Goal: Information Seeking & Learning: Learn about a topic

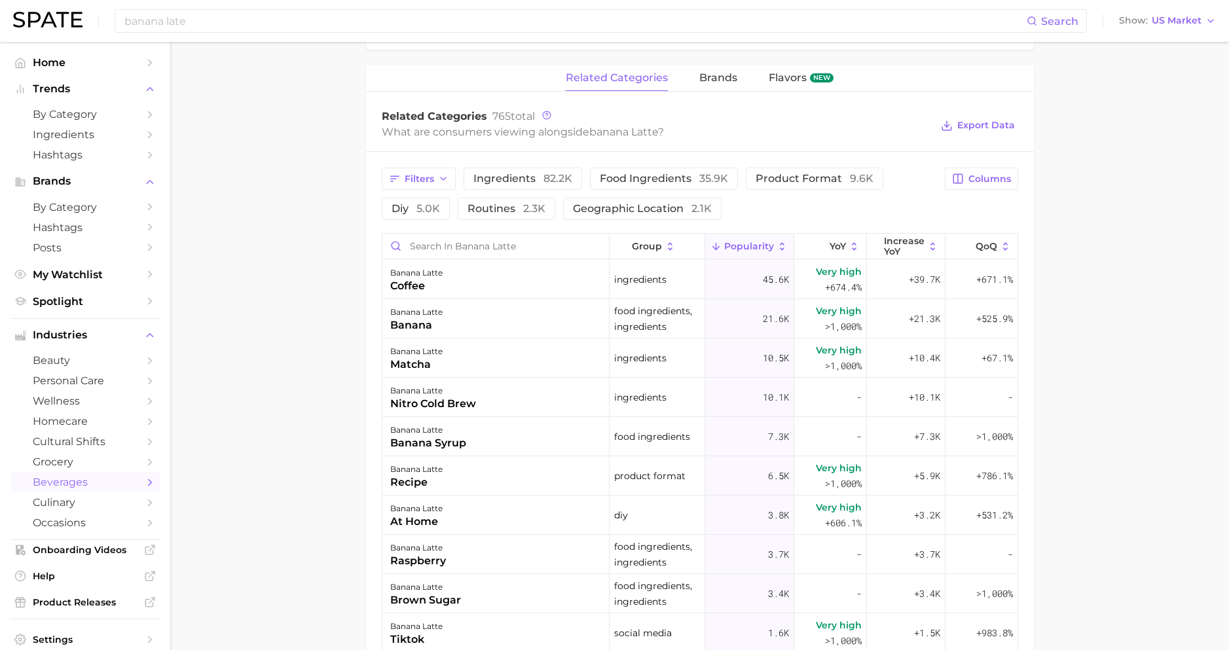
scroll to position [609, 0]
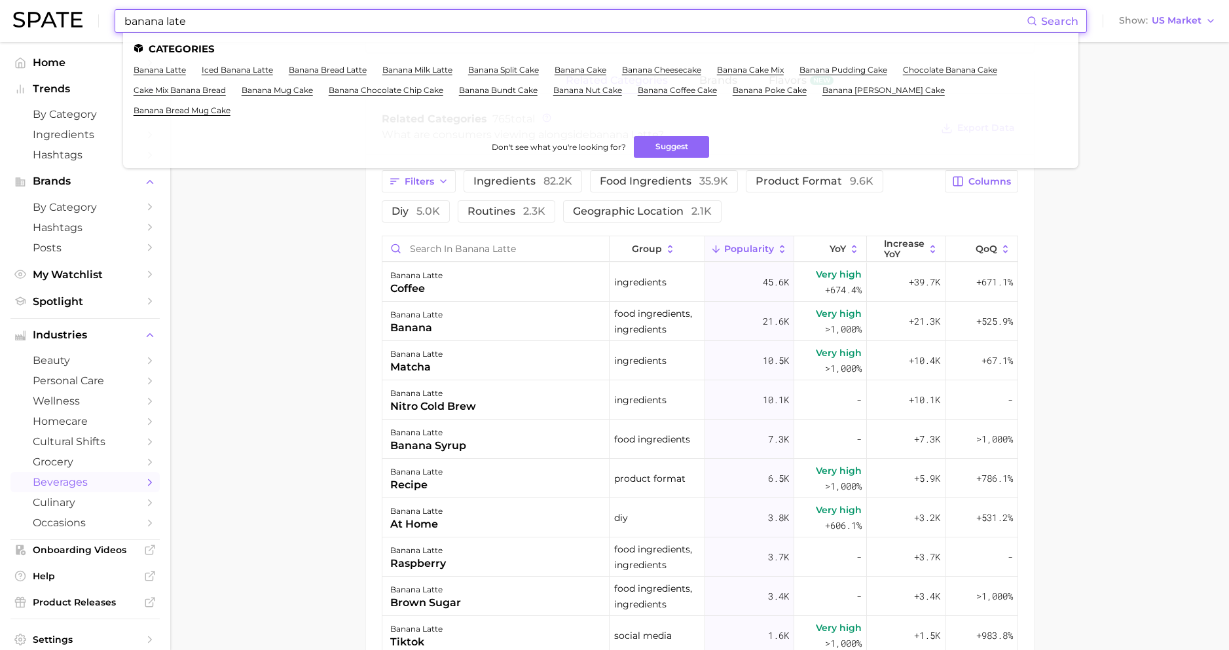
drag, startPoint x: 190, startPoint y: 18, endPoint x: 37, endPoint y: 12, distance: 153.3
click at [37, 13] on div "banana late Search Categories banana latte iced banana latte banana bread latte…" at bounding box center [614, 21] width 1203 height 42
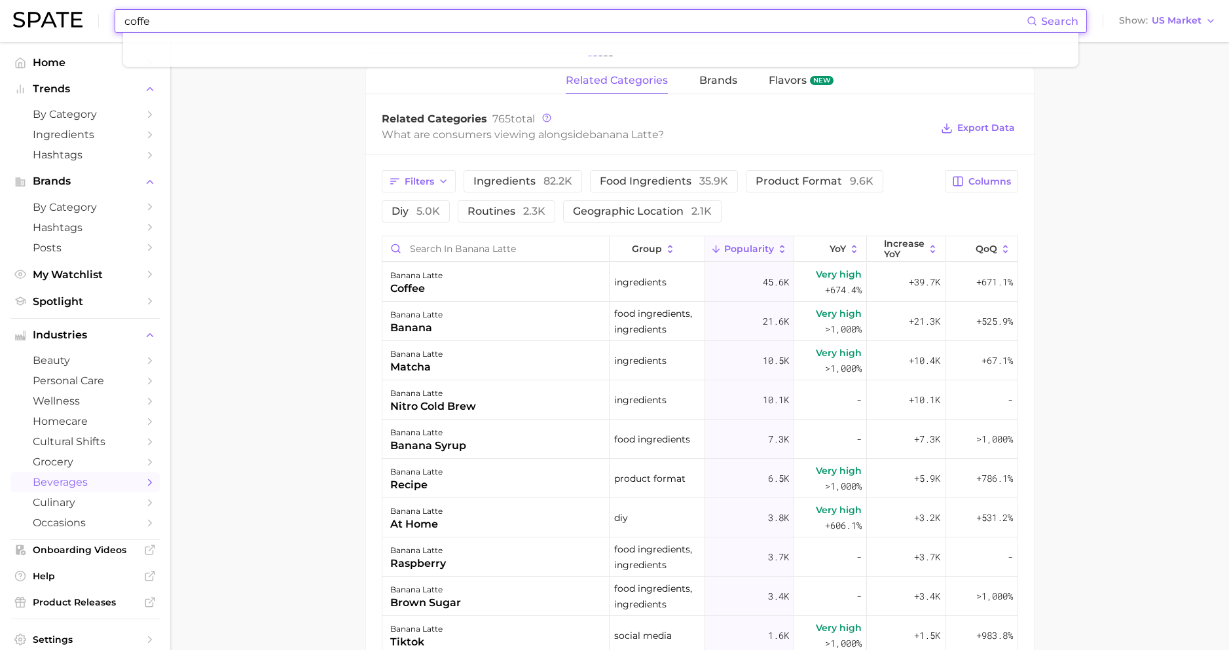
type input "coffee"
click at [171, 26] on input "coffee" at bounding box center [575, 21] width 904 height 22
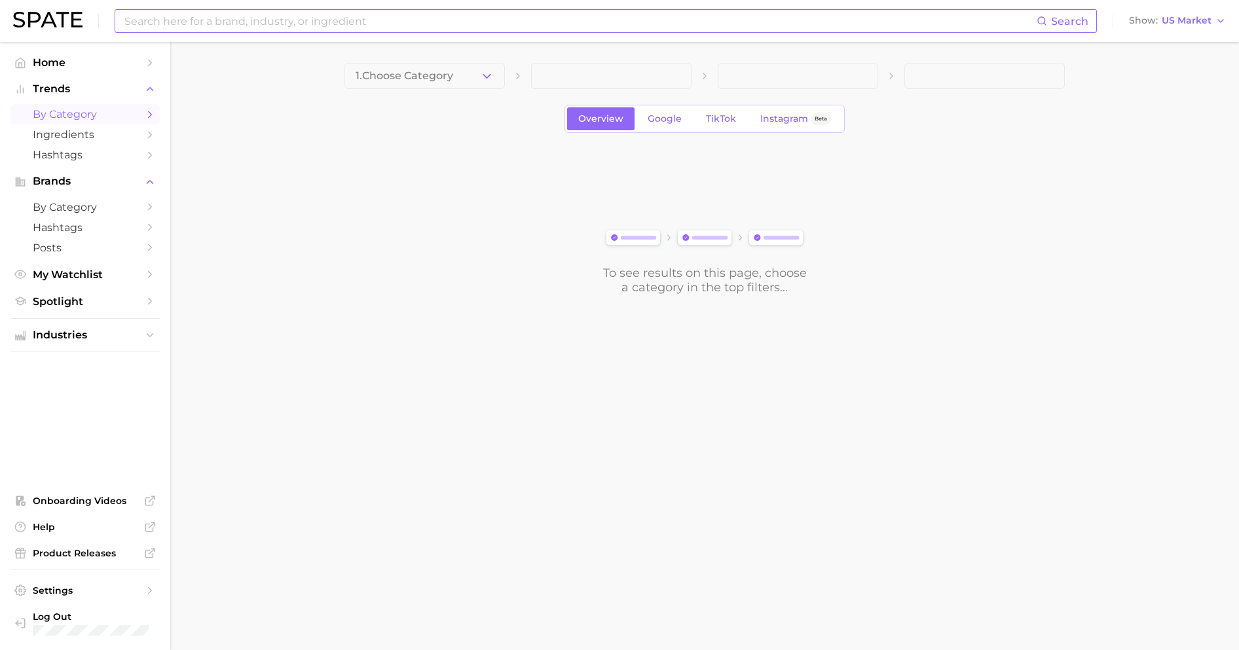
click at [373, 24] on input at bounding box center [579, 21] width 913 height 22
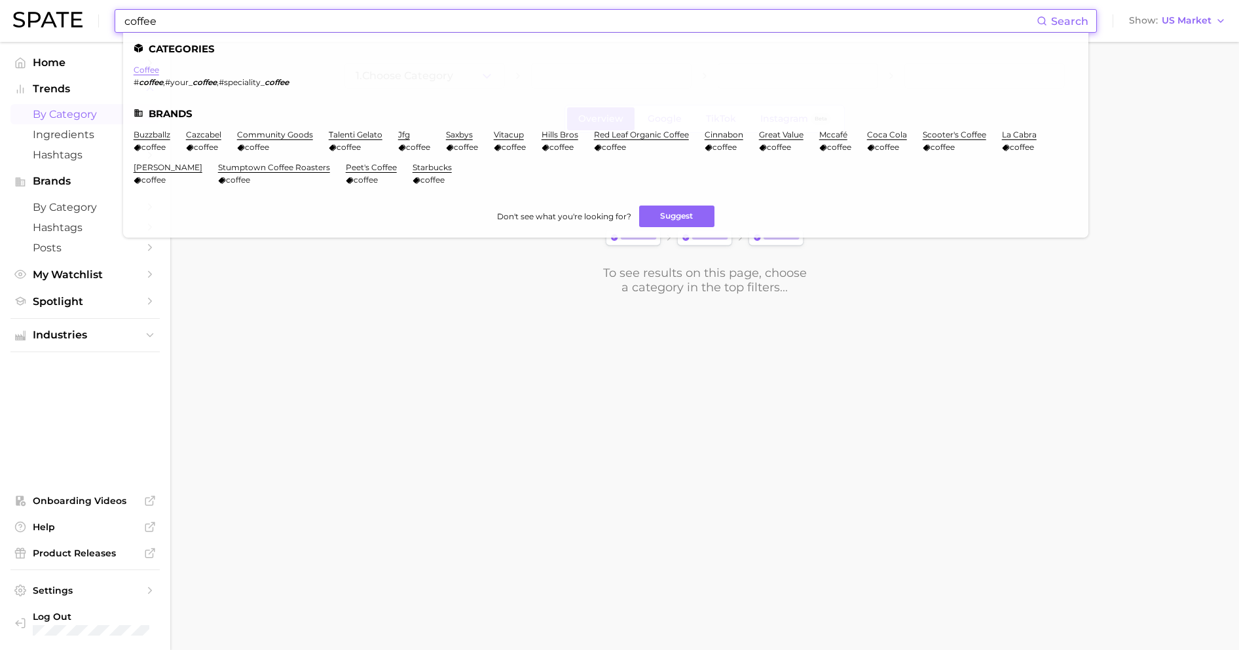
type input "coffee"
click at [145, 67] on link "coffee" at bounding box center [147, 70] width 26 height 10
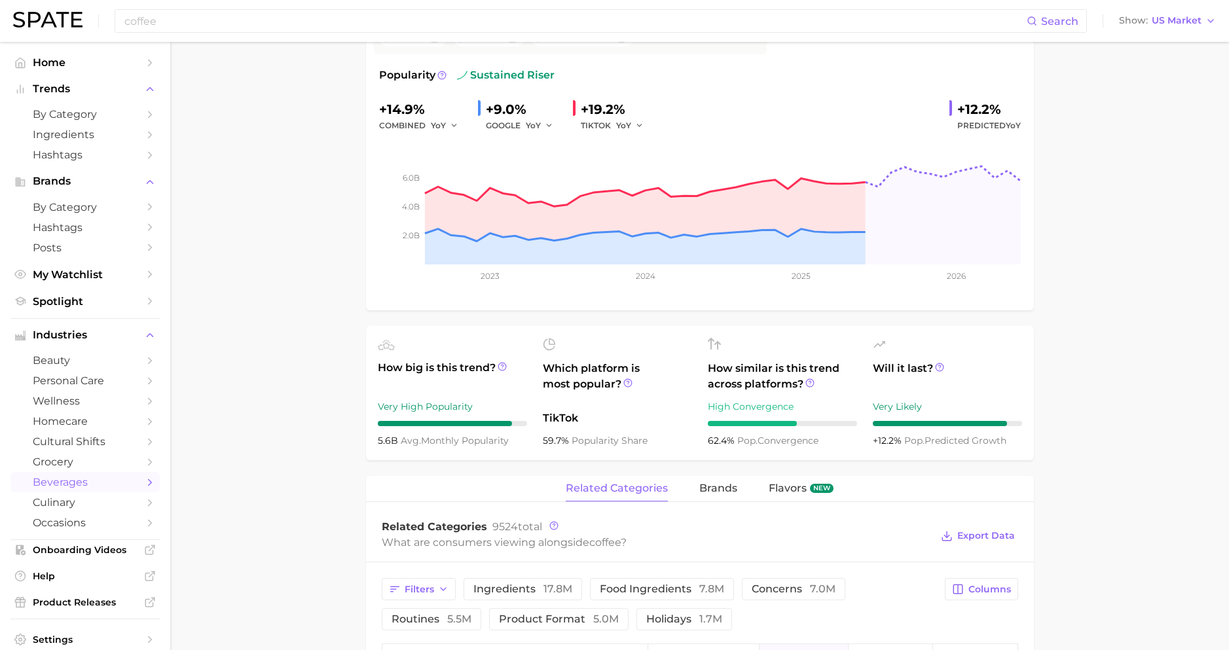
scroll to position [640, 0]
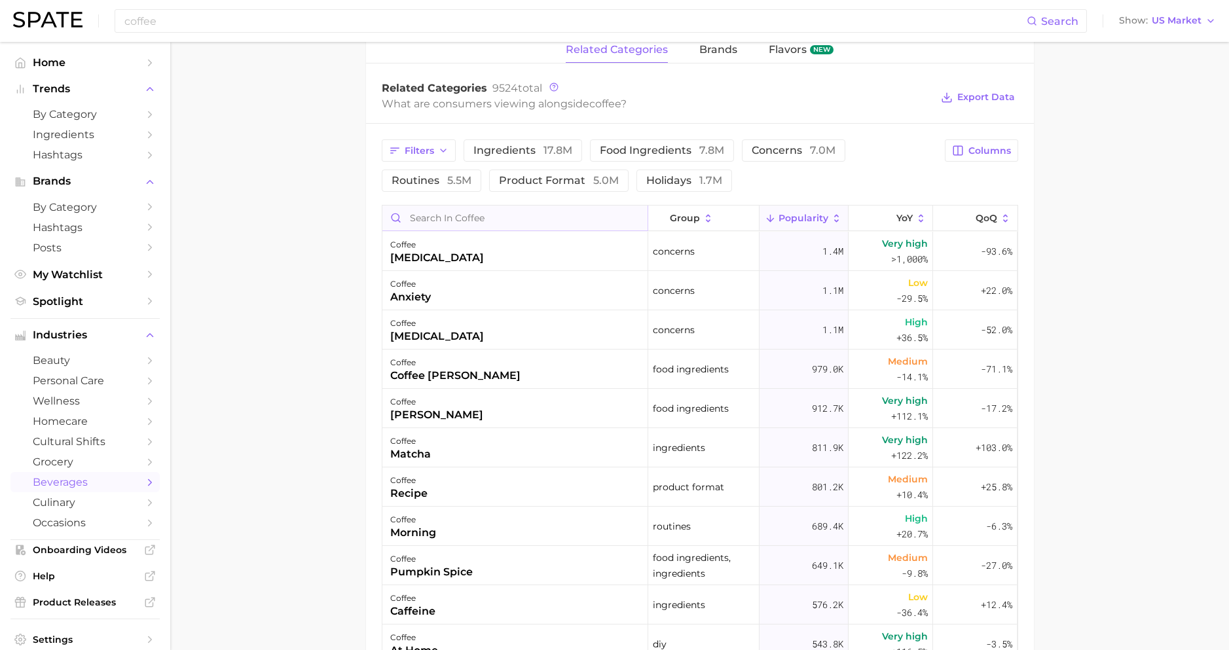
click at [488, 215] on input "Search in coffee" at bounding box center [514, 218] width 265 height 25
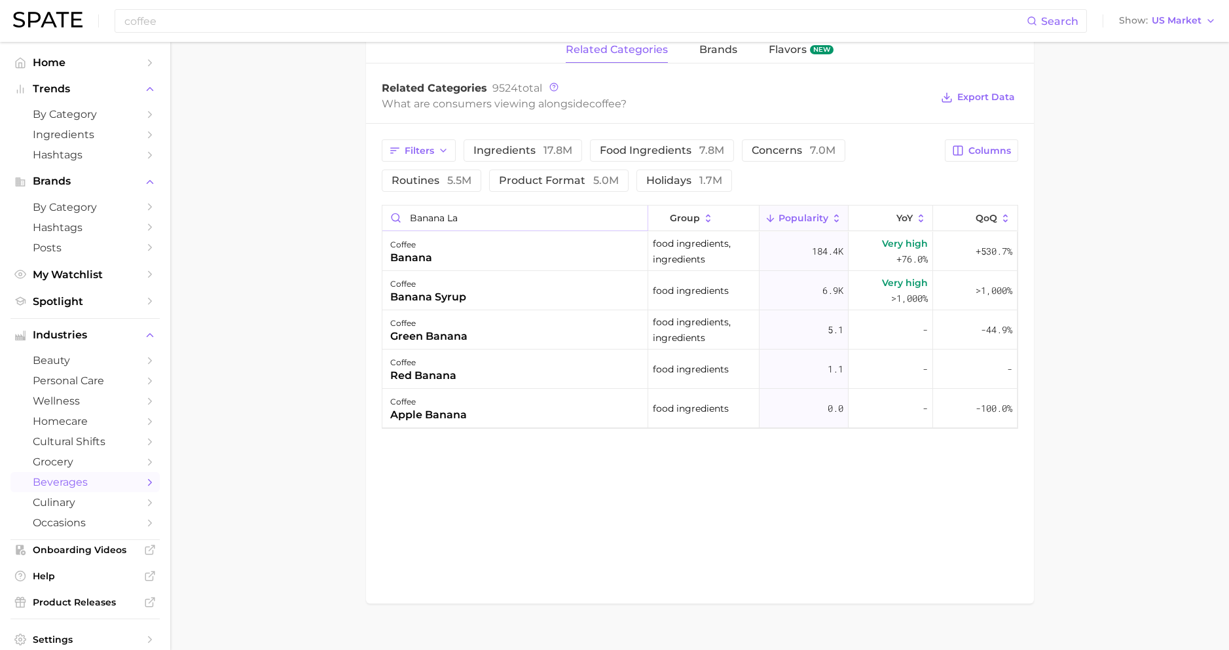
drag, startPoint x: 475, startPoint y: 214, endPoint x: 286, endPoint y: 199, distance: 189.2
click at [287, 200] on main "1. coffees 2. coffee beverages 3. coffee beverages 4. coffee Overview Google Ti…" at bounding box center [699, 35] width 1059 height 1267
type input "pumpkin"
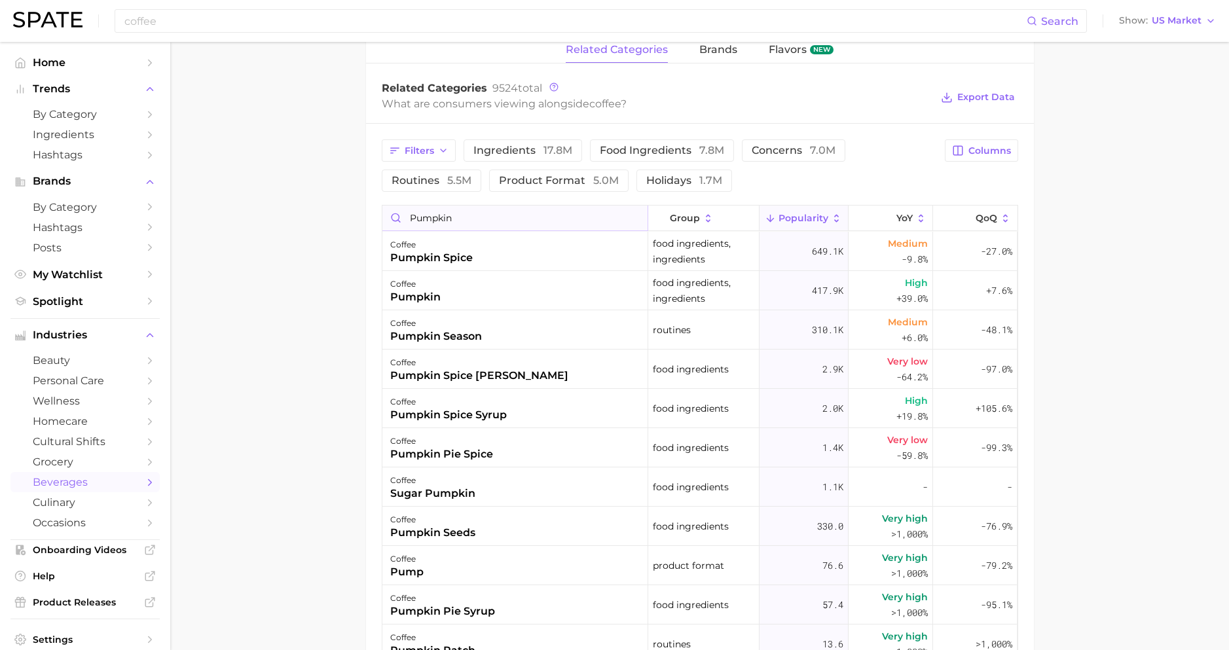
click at [625, 221] on input "pumpkin" at bounding box center [514, 218] width 265 height 25
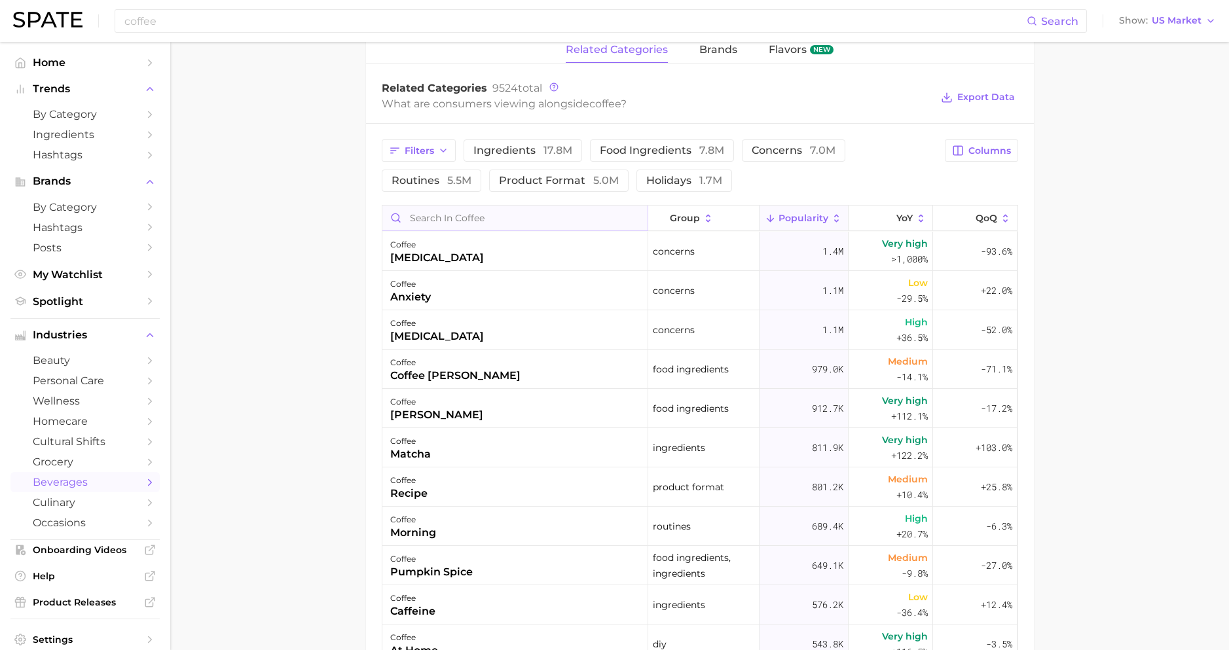
click at [598, 220] on input "Search in coffee" at bounding box center [514, 218] width 265 height 25
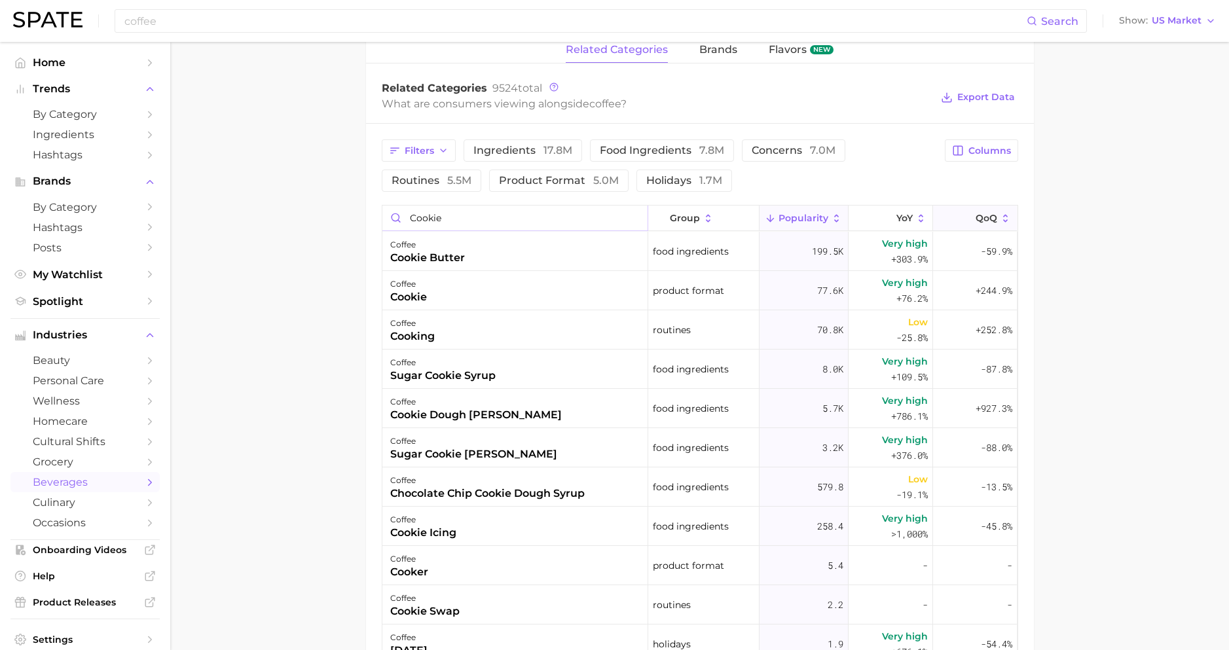
type input "cookie"
click at [962, 217] on span "QoQ" at bounding box center [987, 218] width 22 height 10
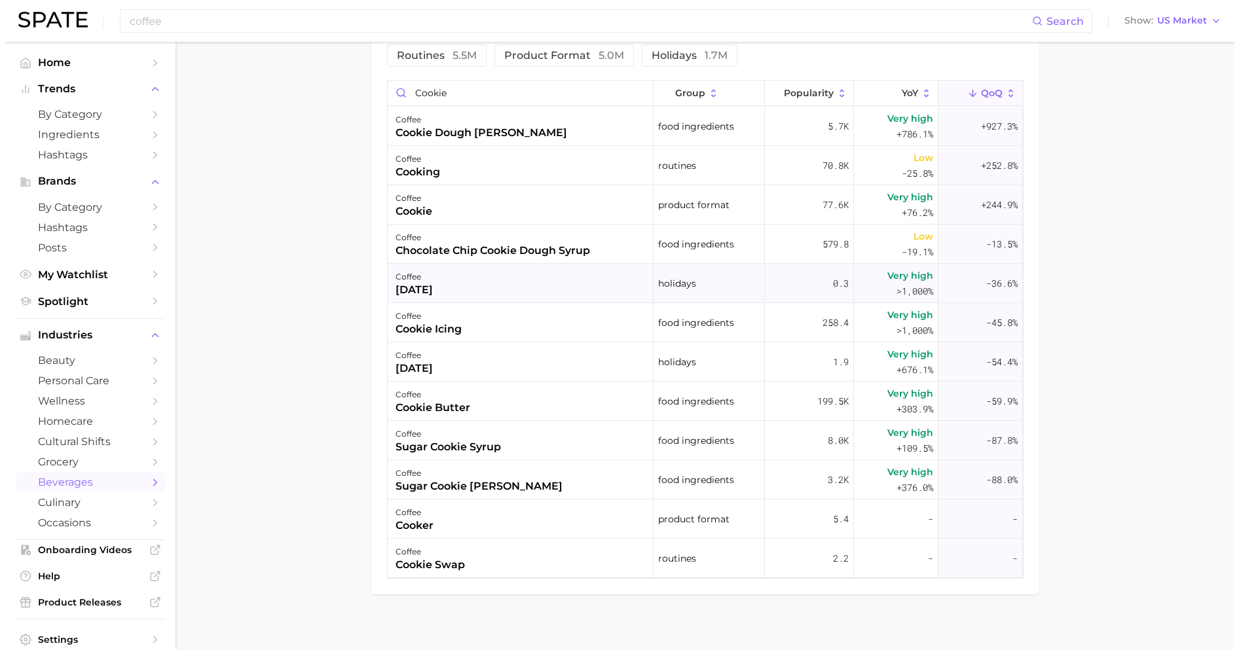
scroll to position [657, 0]
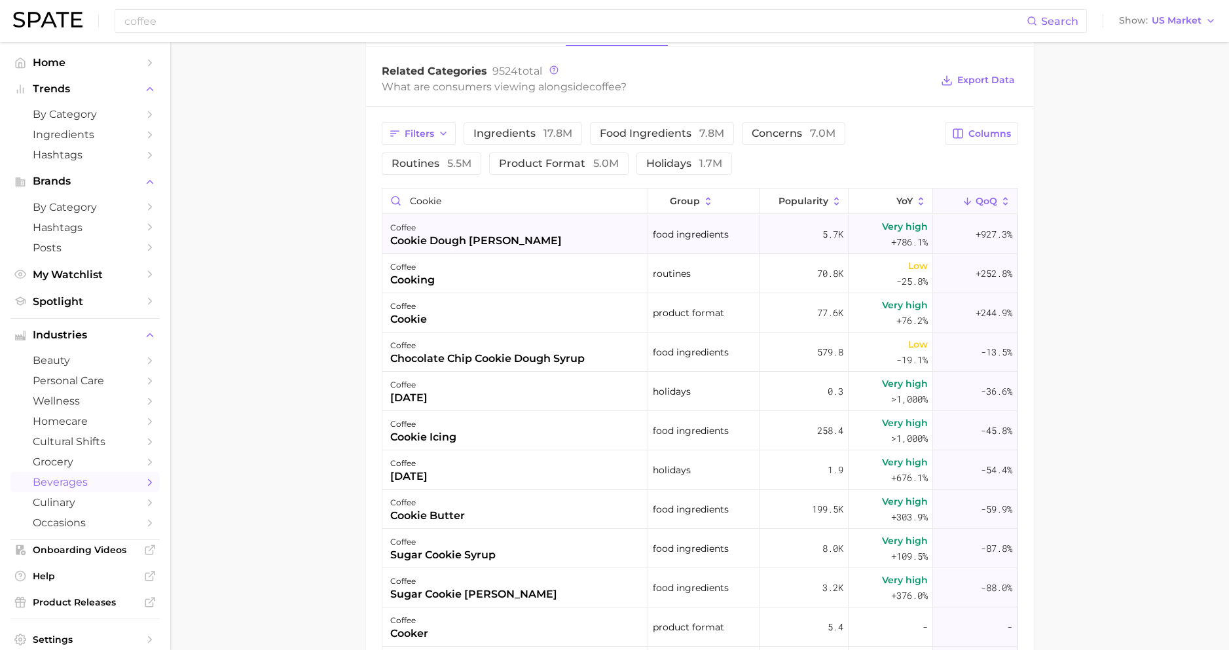
click at [463, 243] on div "cookie dough [PERSON_NAME]" at bounding box center [476, 241] width 172 height 16
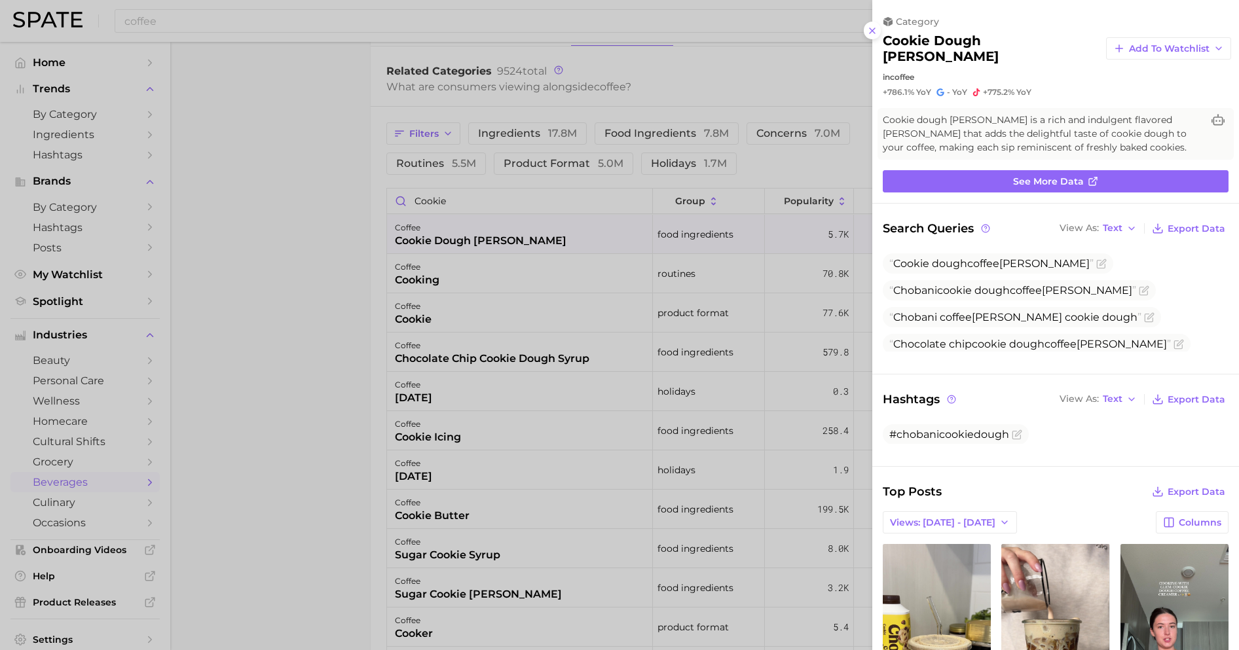
scroll to position [0, 0]
click at [962, 170] on link "See more data" at bounding box center [1056, 181] width 346 height 22
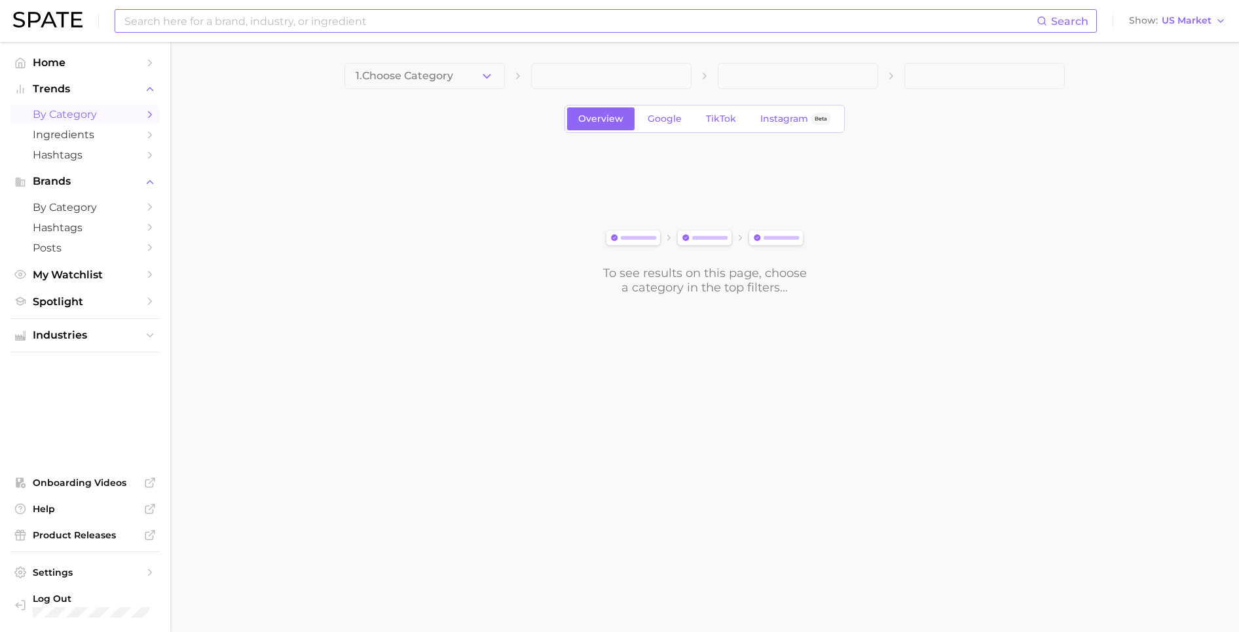
click at [270, 18] on input at bounding box center [579, 21] width 913 height 22
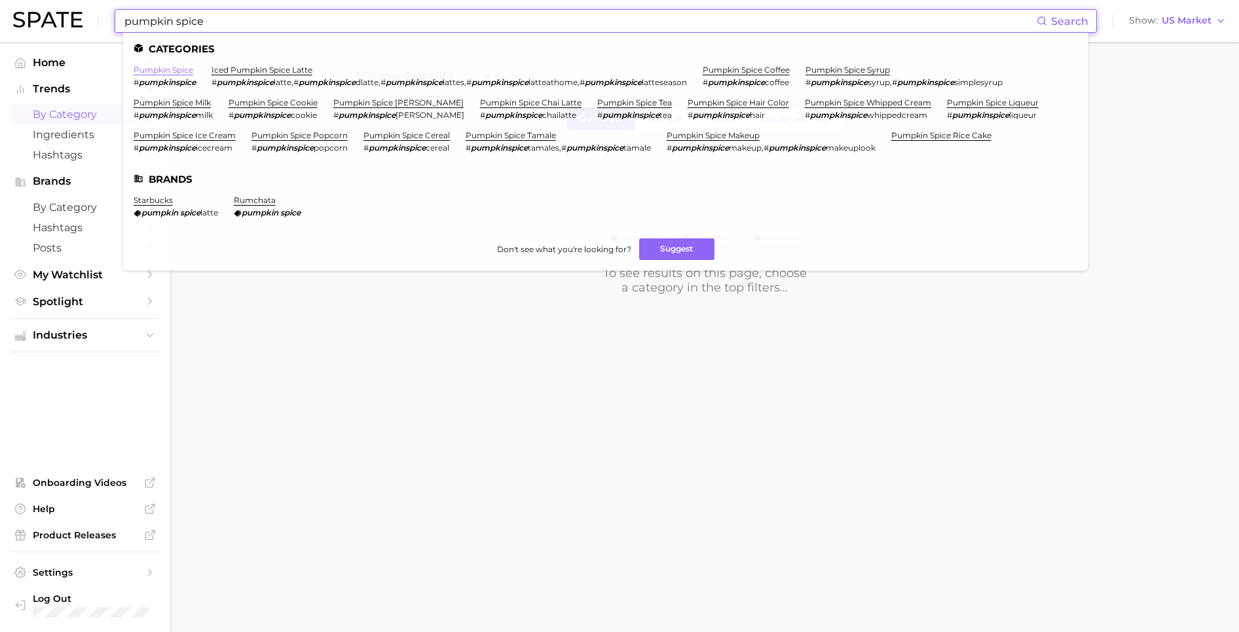
type input "pumpkin spice"
click at [155, 69] on link "pumpkin spice" at bounding box center [164, 70] width 60 height 10
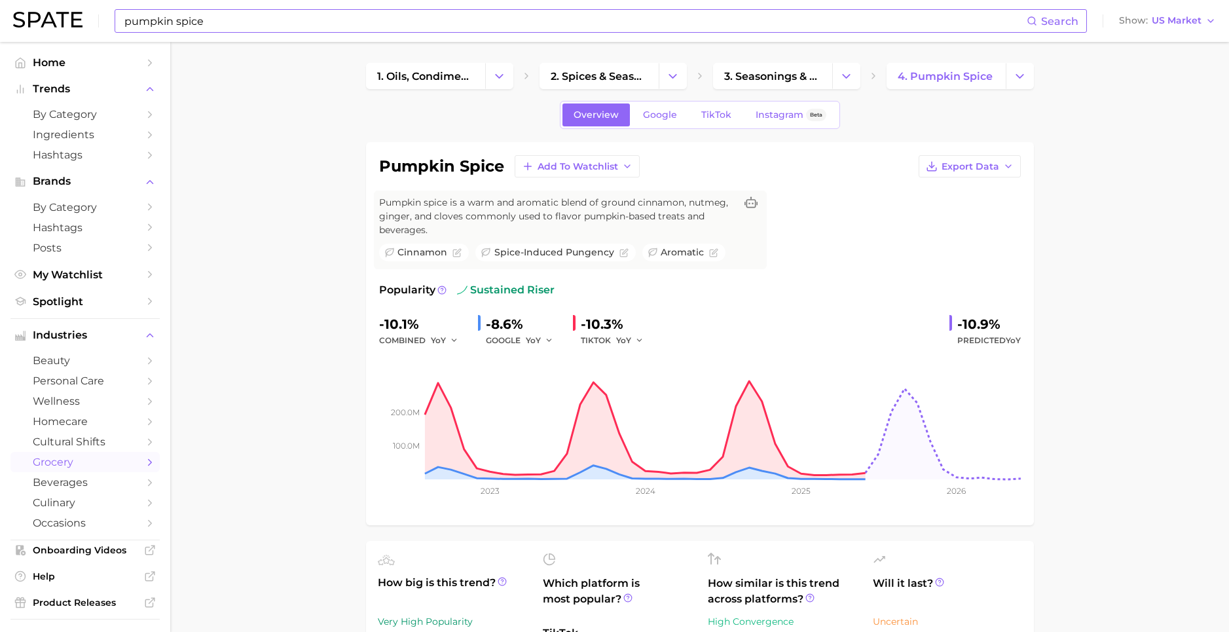
click at [225, 16] on input "pumpkin spice" at bounding box center [575, 21] width 904 height 22
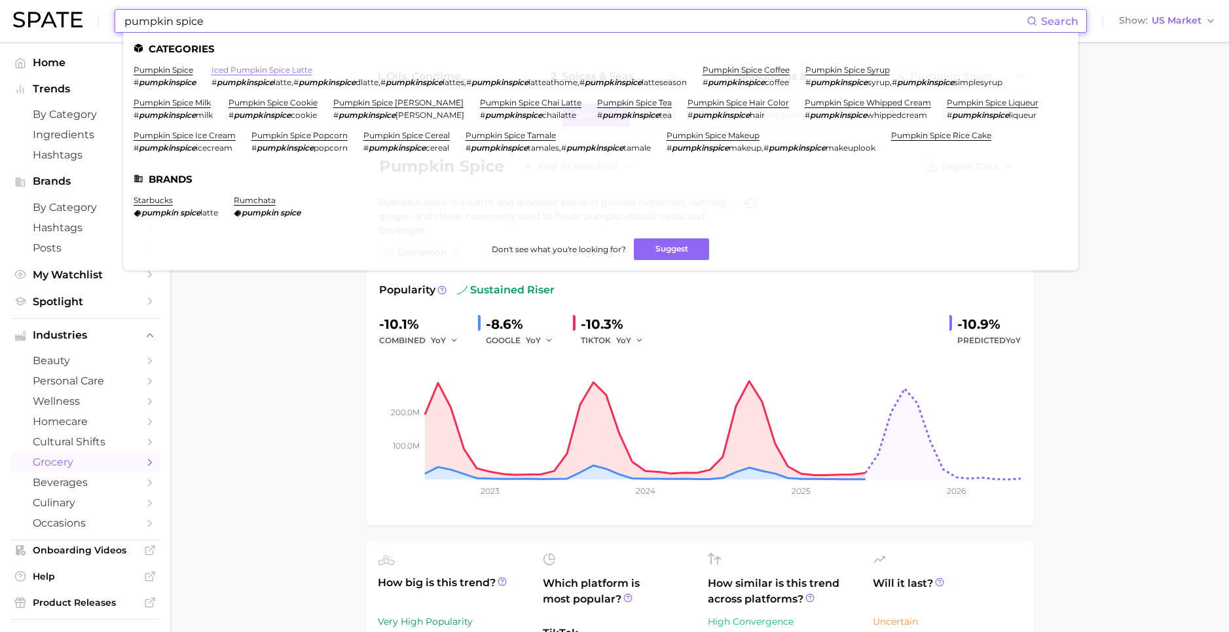
click at [229, 72] on link "iced pumpkin spice latte" at bounding box center [261, 70] width 101 height 10
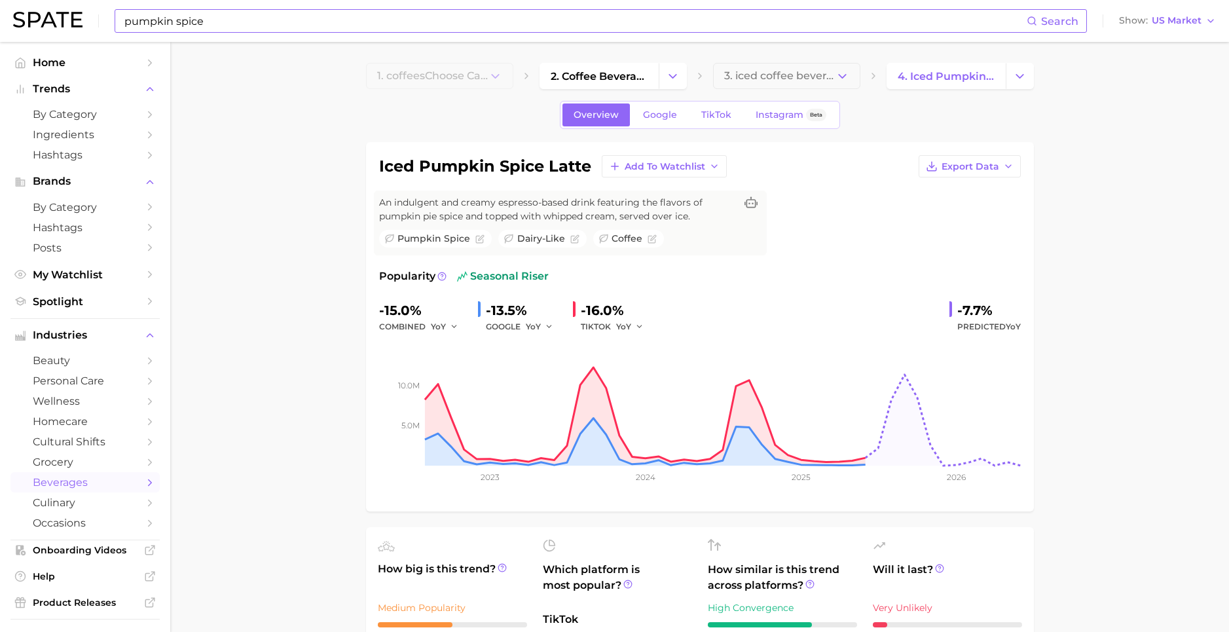
click at [239, 22] on input "pumpkin spice" at bounding box center [575, 21] width 904 height 22
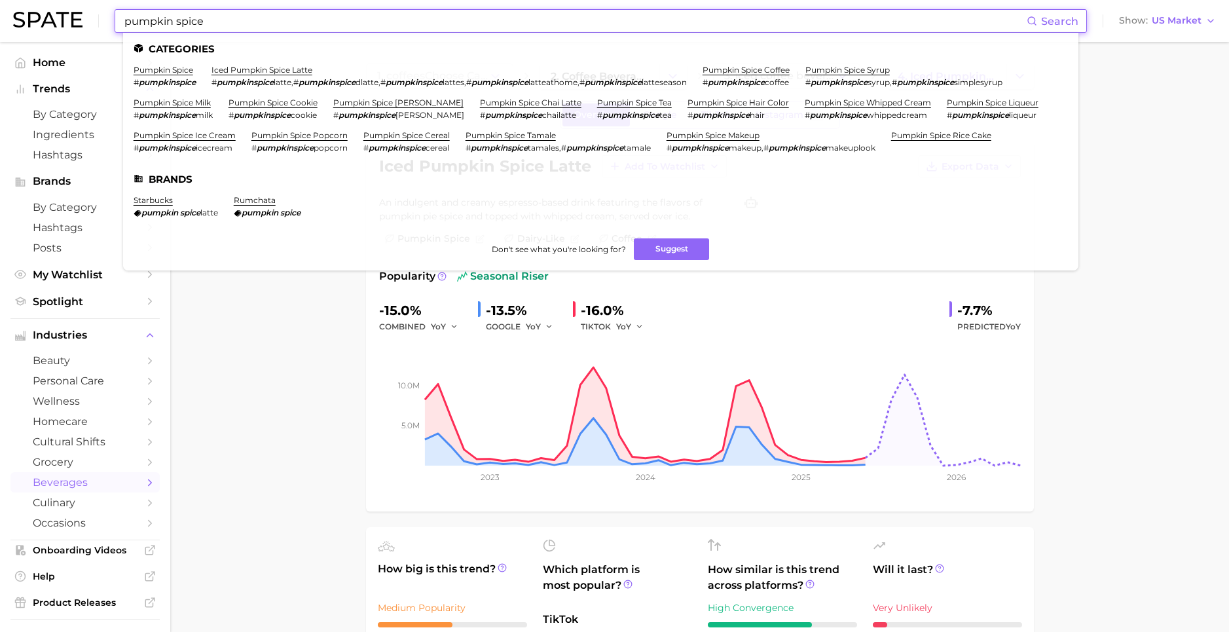
drag, startPoint x: 74, startPoint y: -7, endPoint x: -3, endPoint y: -16, distance: 77.9
click at [0, 0] on html "pumpkin spice Search Categories pumpkin spice # pumpkinspice iced pumpkin spice…" at bounding box center [614, 316] width 1229 height 632
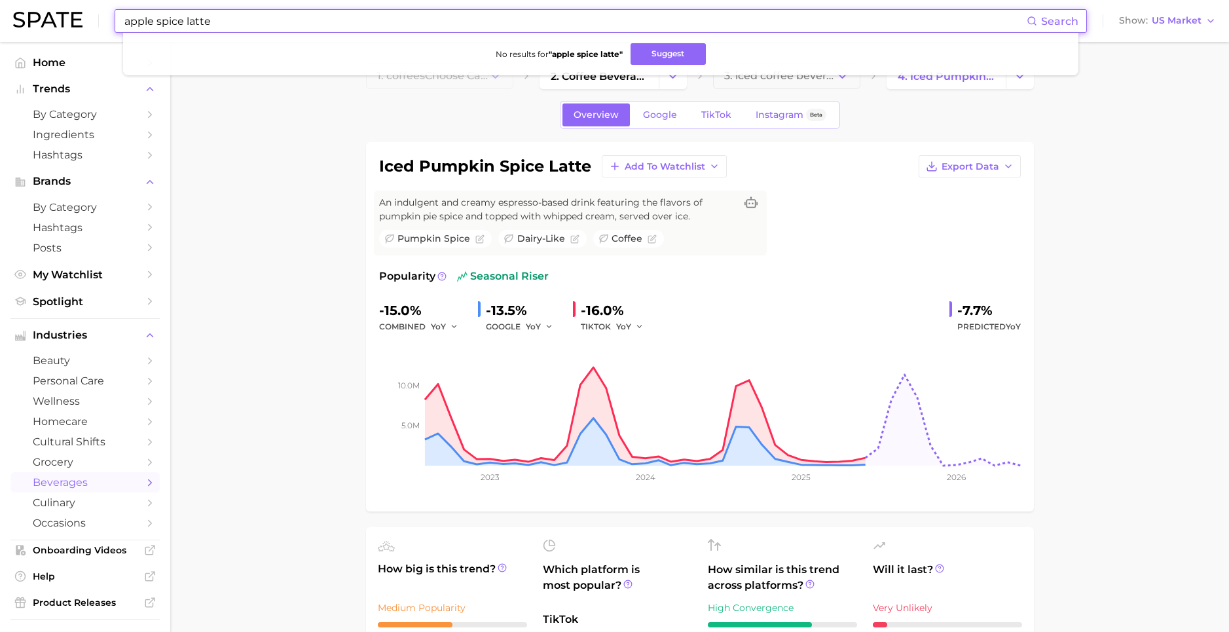
drag, startPoint x: 177, startPoint y: 20, endPoint x: 151, endPoint y: 20, distance: 25.5
click at [151, 20] on input "apple spice latte" at bounding box center [575, 21] width 904 height 22
click at [674, 61] on button "Suggest" at bounding box center [666, 54] width 75 height 22
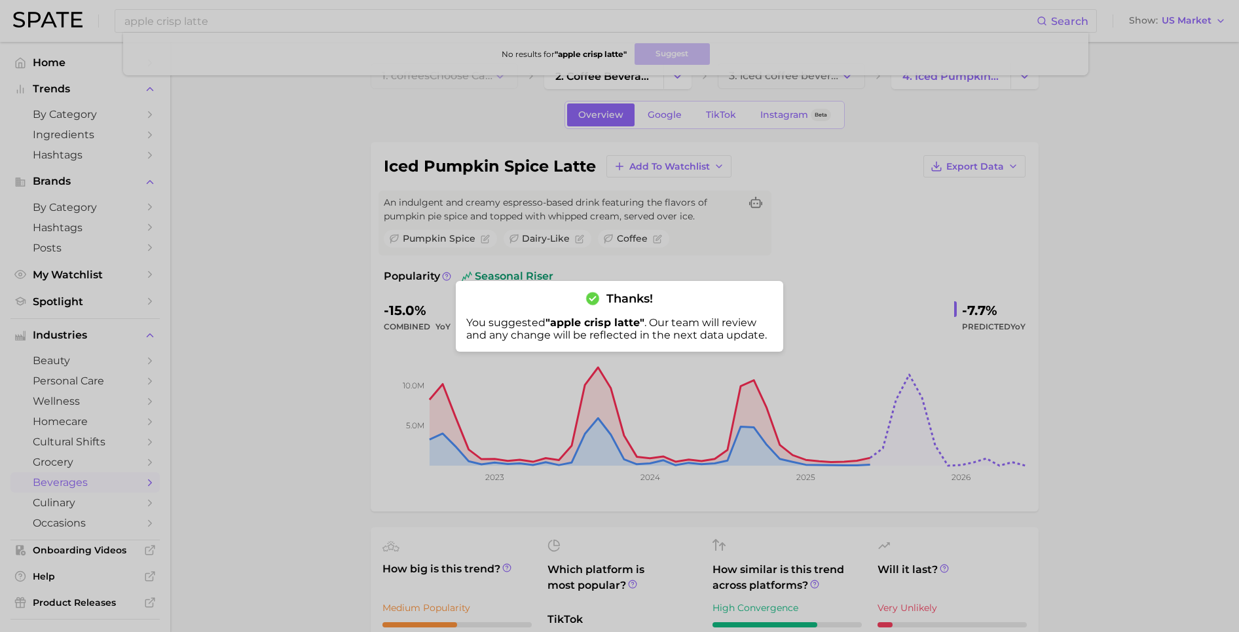
drag, startPoint x: 266, startPoint y: 103, endPoint x: 232, endPoint y: 44, distance: 68.1
click at [267, 103] on div at bounding box center [619, 316] width 1239 height 632
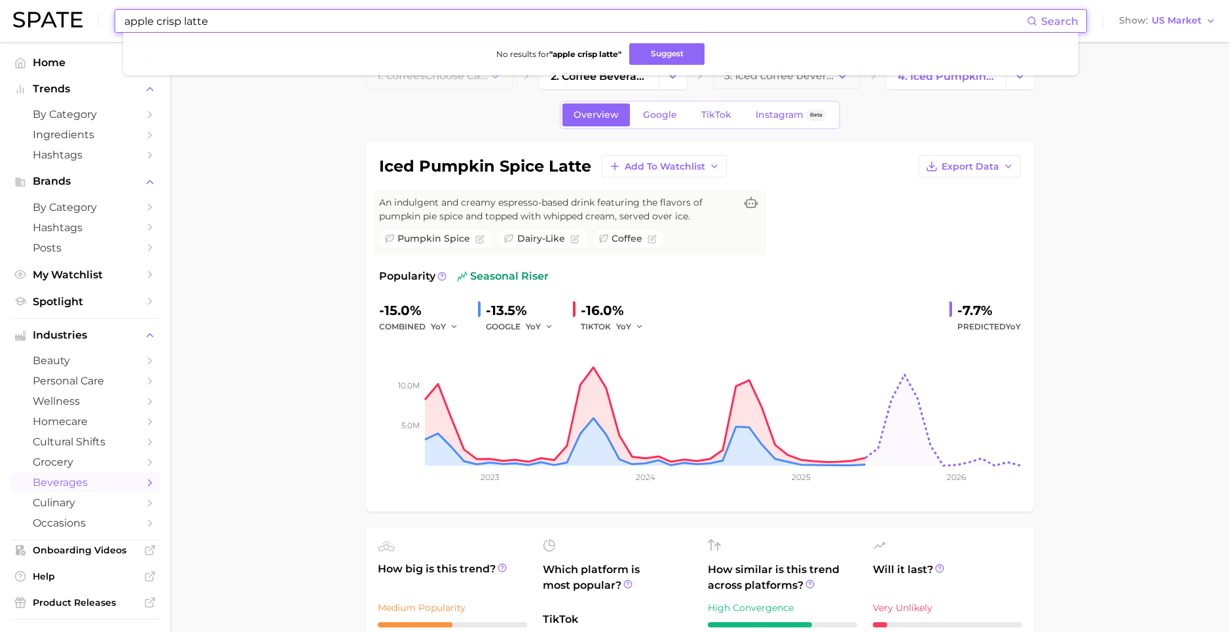
drag, startPoint x: 211, startPoint y: 19, endPoint x: 34, endPoint y: 14, distance: 176.8
click at [35, 14] on div "apple crisp latte Search No results for " apple crisp latte " Suggest Show US M…" at bounding box center [614, 21] width 1203 height 42
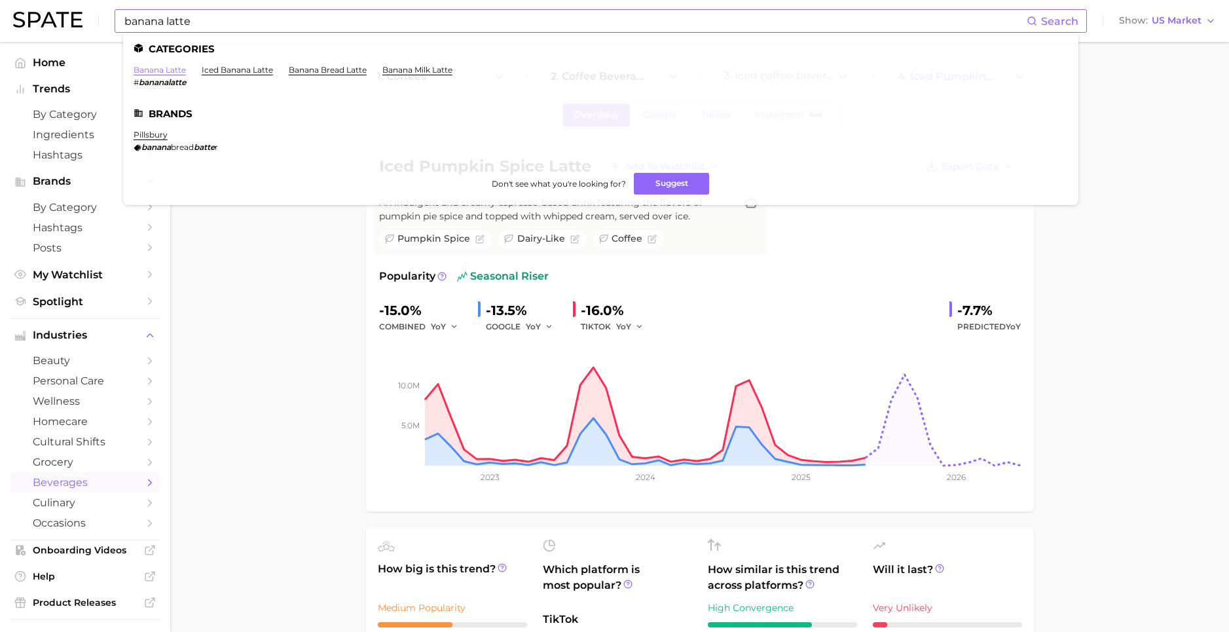
click at [170, 73] on link "banana latte" at bounding box center [160, 70] width 52 height 10
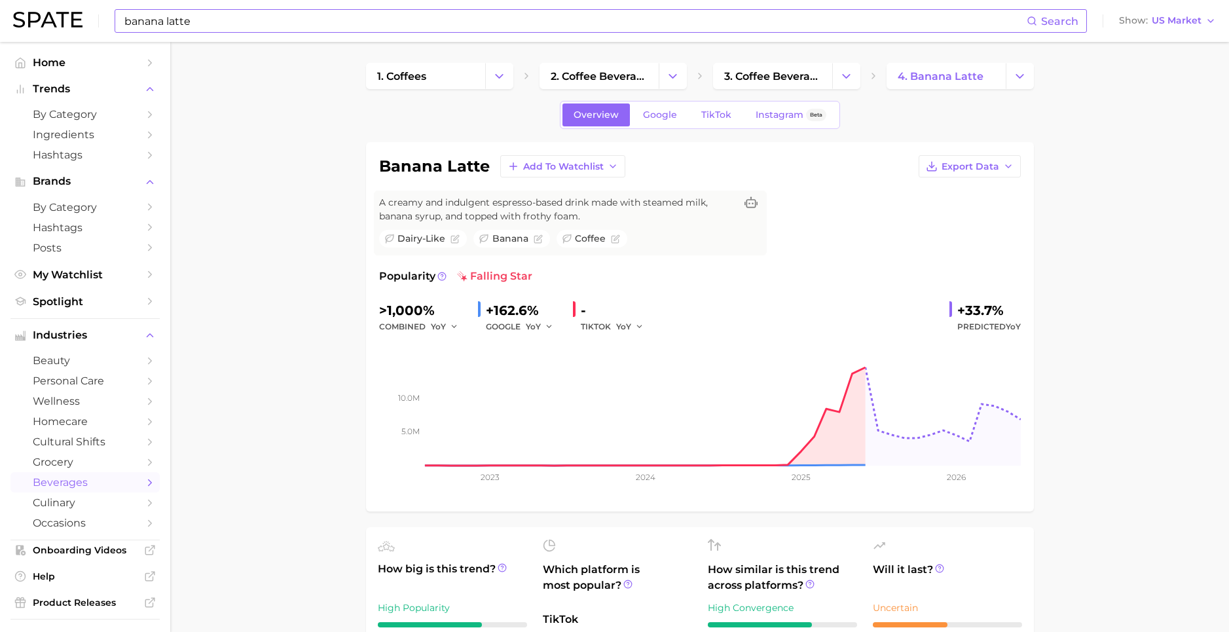
click at [642, 327] on div "YoY" at bounding box center [634, 327] width 37 height 16
click at [637, 327] on polyline "button" at bounding box center [639, 326] width 5 height 2
click at [634, 372] on span "QoQ" at bounding box center [634, 370] width 22 height 11
click at [549, 323] on icon "button" at bounding box center [549, 326] width 9 height 9
click at [542, 376] on span "QoQ" at bounding box center [543, 370] width 22 height 11
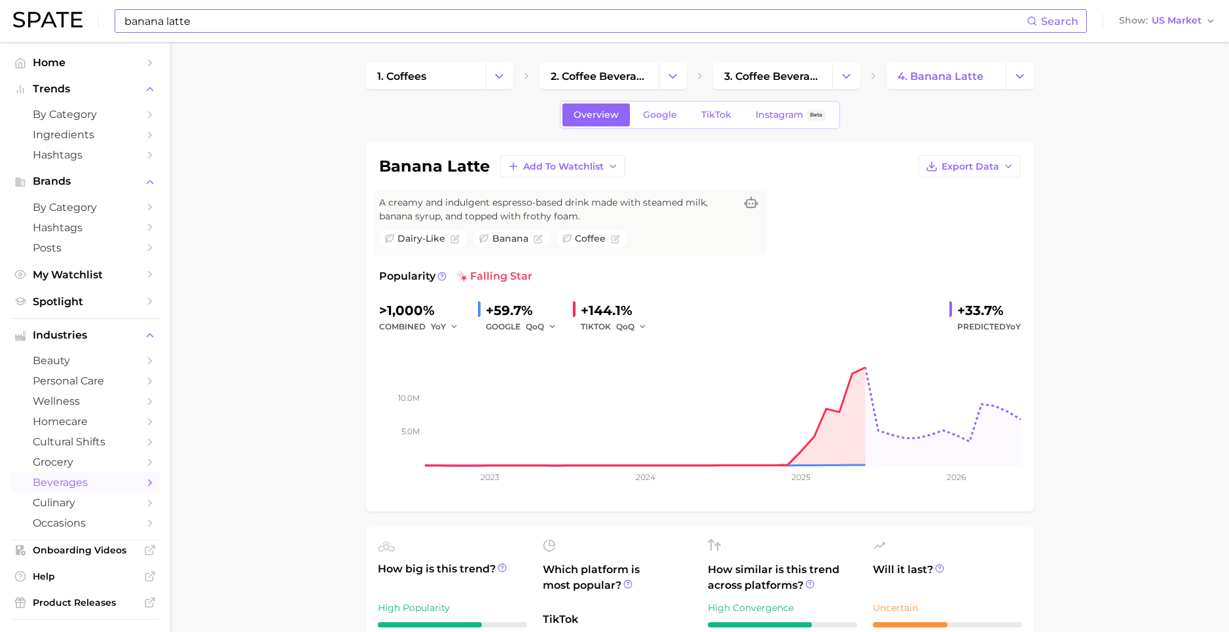
click at [623, 325] on span "QoQ" at bounding box center [625, 326] width 18 height 11
click at [452, 325] on icon "button" at bounding box center [454, 326] width 9 height 9
click at [456, 375] on button "QoQ" at bounding box center [503, 371] width 144 height 24
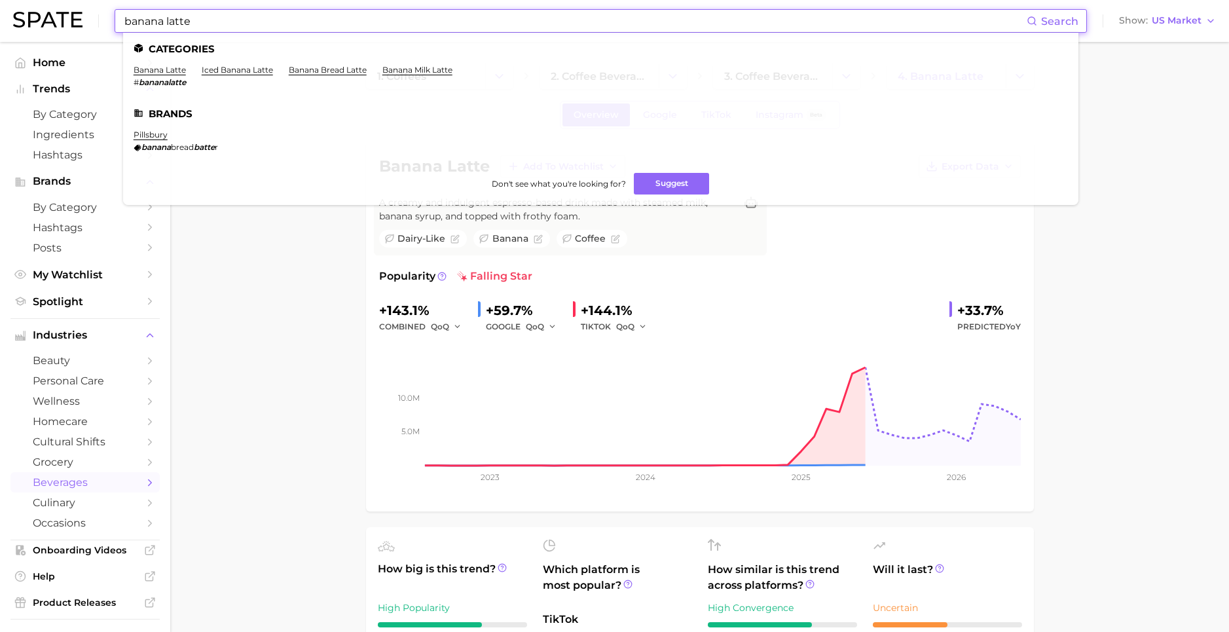
drag, startPoint x: 193, startPoint y: 18, endPoint x: 69, endPoint y: 15, distance: 123.1
click at [69, 15] on div "banana latte Search Categories banana latte # bananalatte iced banana latte ban…" at bounding box center [614, 21] width 1203 height 42
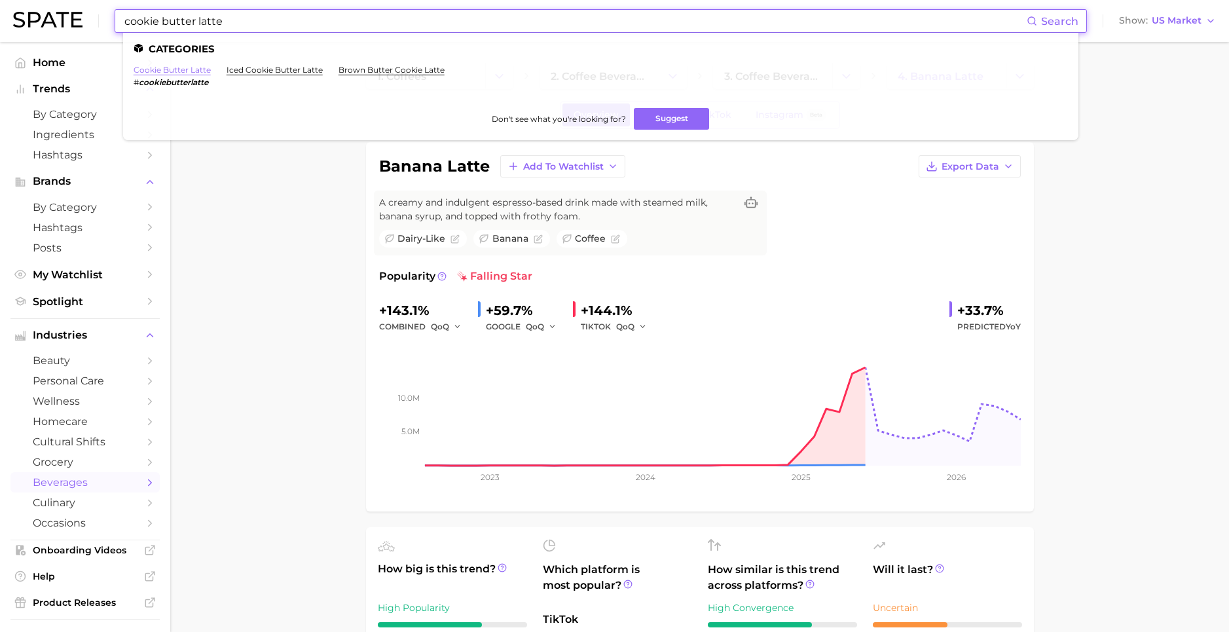
type input "cookie butter latte"
click at [187, 70] on link "cookie butter latte" at bounding box center [172, 70] width 77 height 10
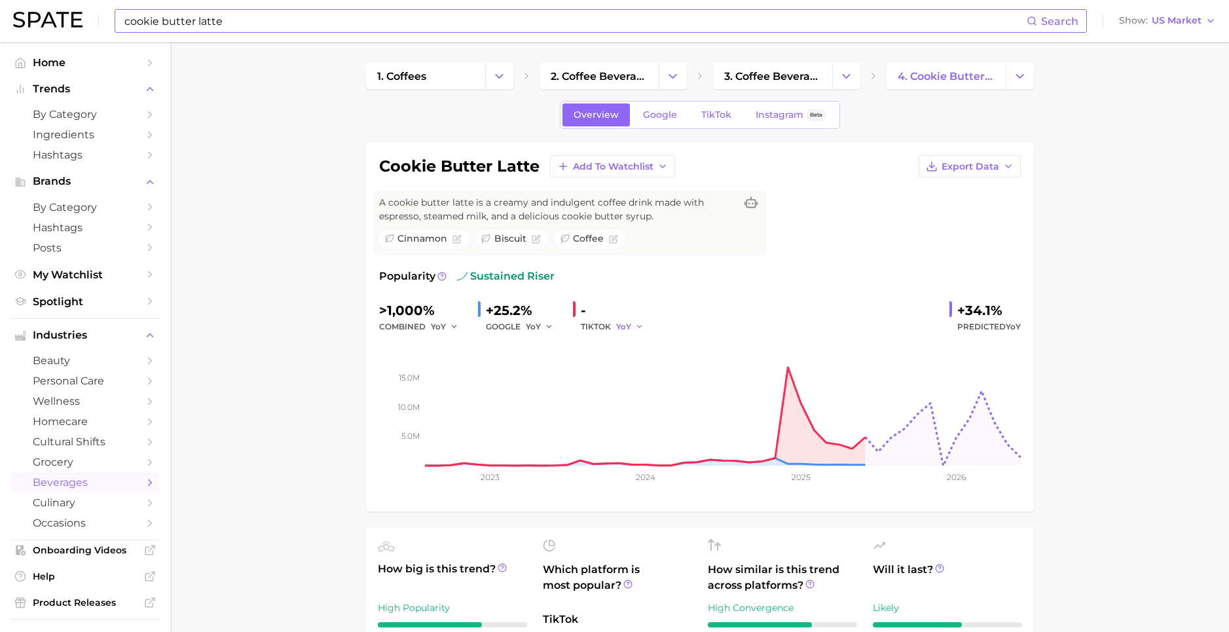
click at [635, 325] on icon "button" at bounding box center [639, 326] width 9 height 9
click at [645, 369] on button "QoQ" at bounding box center [688, 371] width 144 height 24
click at [545, 329] on icon "button" at bounding box center [549, 326] width 9 height 9
click at [540, 371] on span "QoQ" at bounding box center [543, 370] width 22 height 11
